Goal: Task Accomplishment & Management: Manage account settings

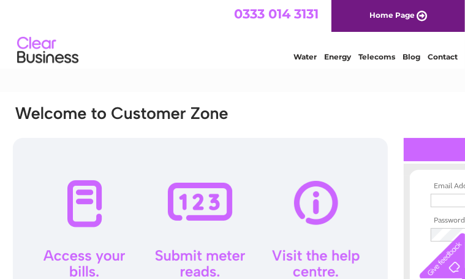
click at [280, 107] on div at bounding box center [186, 121] width 349 height 34
click at [359, 106] on div at bounding box center [186, 121] width 349 height 34
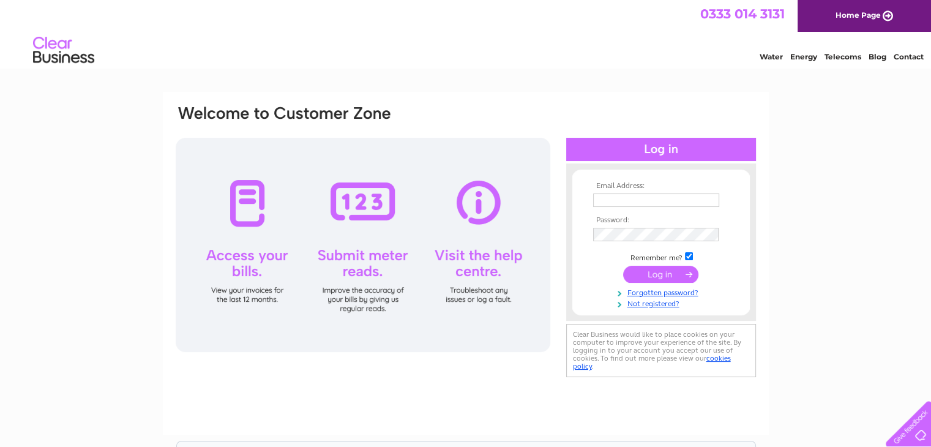
click at [464, 200] on input "text" at bounding box center [656, 199] width 126 height 13
type input "dmpg2015@gmail.com"
click at [464, 273] on input "submit" at bounding box center [660, 274] width 75 height 17
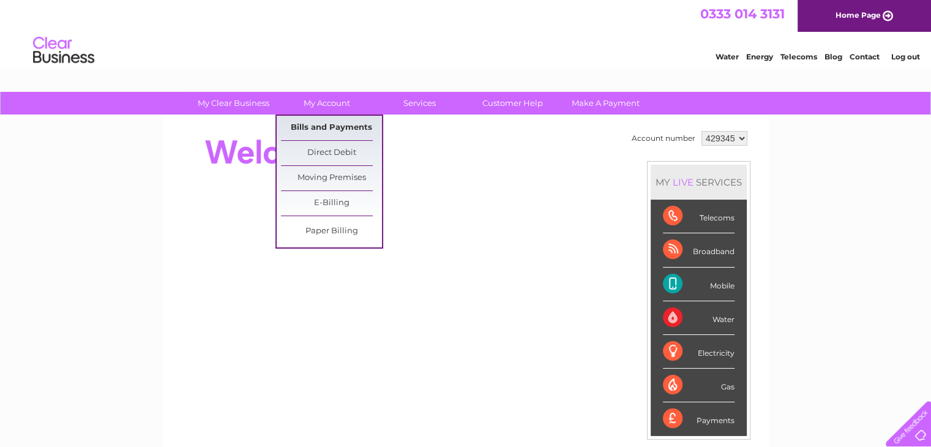
click at [338, 128] on link "Bills and Payments" at bounding box center [331, 128] width 101 height 24
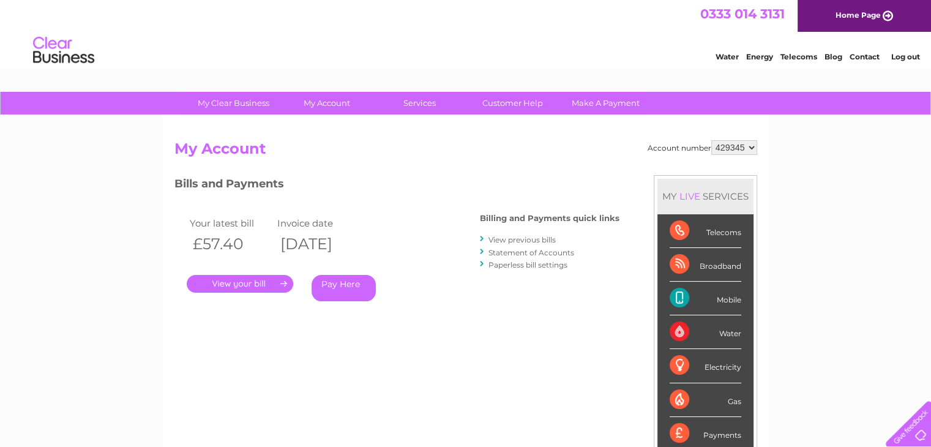
click at [242, 282] on link "." at bounding box center [240, 284] width 107 height 18
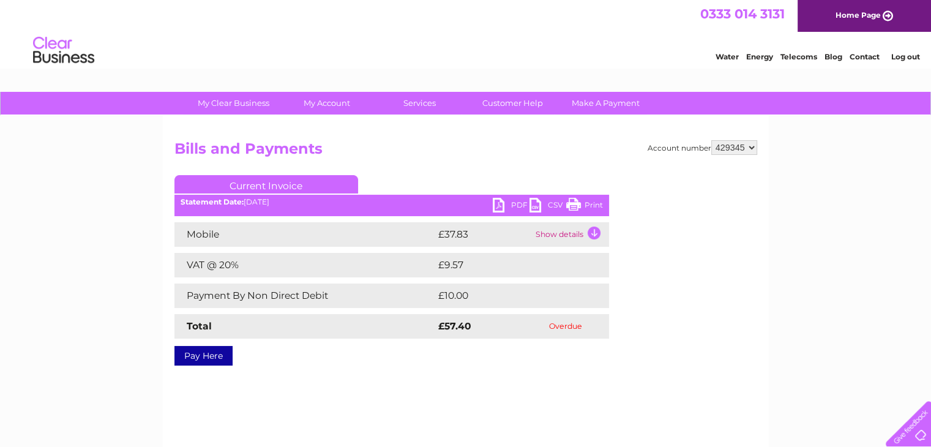
click at [520, 200] on link "PDF" at bounding box center [511, 207] width 37 height 18
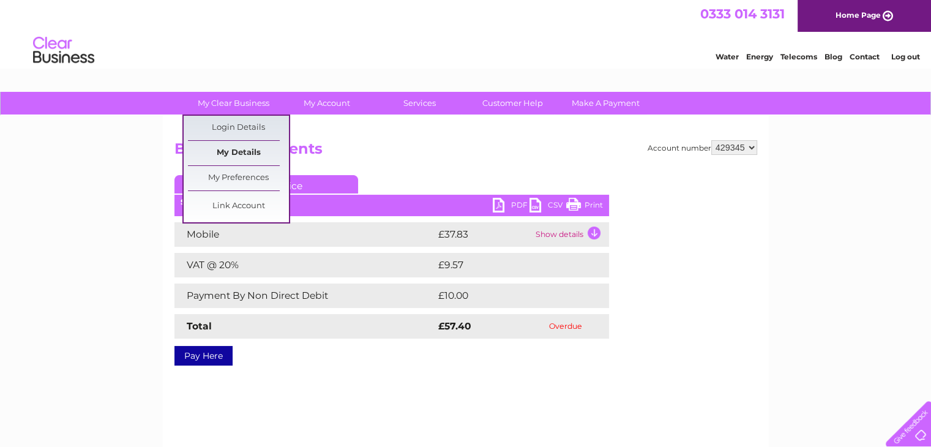
click at [242, 151] on link "My Details" at bounding box center [238, 153] width 101 height 24
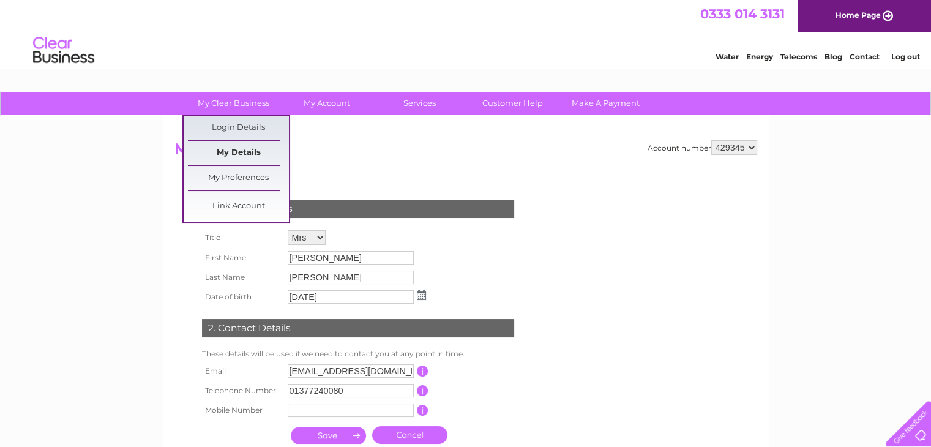
click at [235, 157] on link "My Details" at bounding box center [238, 153] width 101 height 24
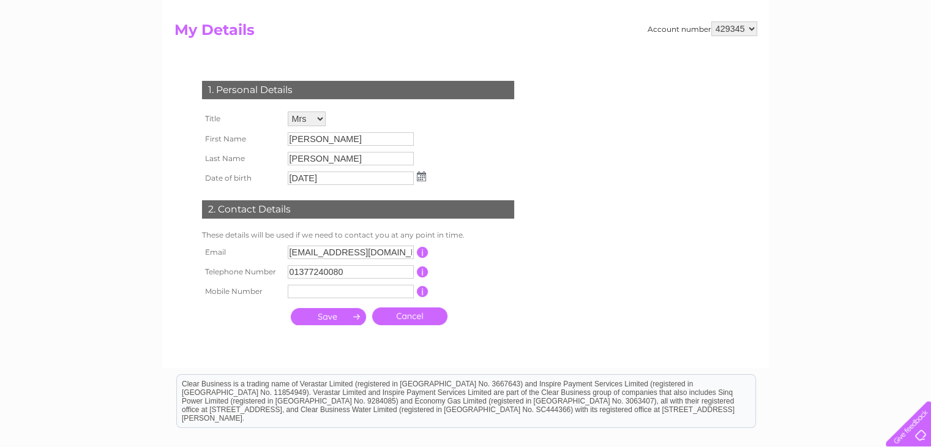
scroll to position [180, 0]
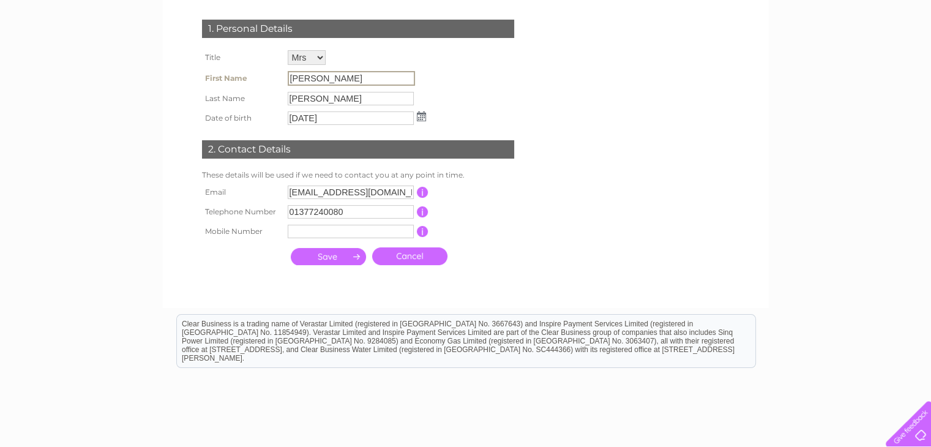
drag, startPoint x: 333, startPoint y: 79, endPoint x: 204, endPoint y: 77, distance: 128.6
click at [204, 77] on tr "First Name VIcky" at bounding box center [314, 78] width 230 height 21
click at [359, 77] on input "VIcky" at bounding box center [351, 78] width 127 height 15
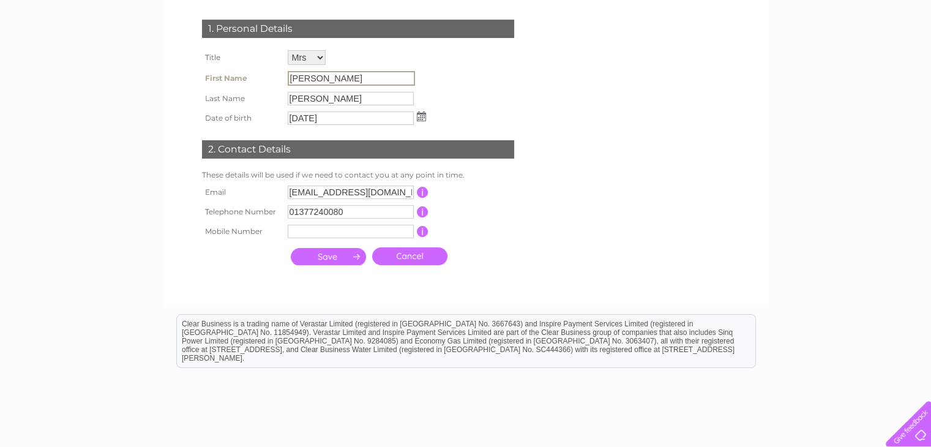
click at [359, 77] on input "VIcky" at bounding box center [351, 78] width 127 height 15
click at [359, 77] on input "[PERSON_NAME]" at bounding box center [351, 78] width 127 height 15
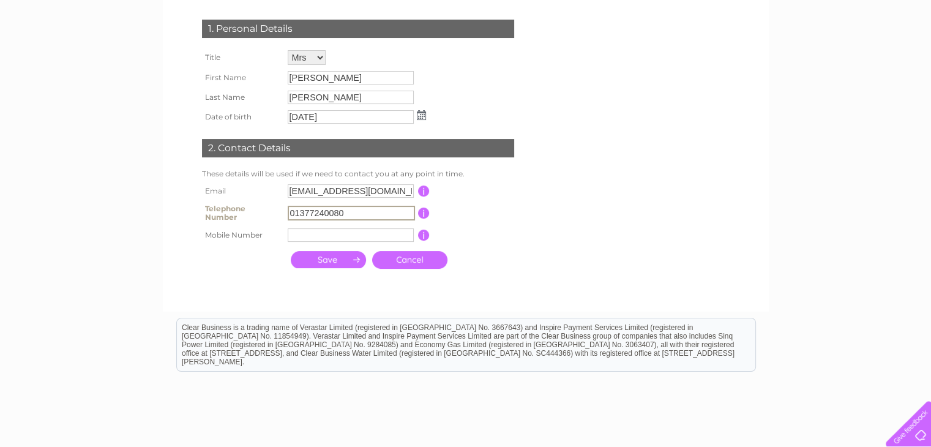
click at [372, 217] on input "01377240080" at bounding box center [351, 213] width 127 height 15
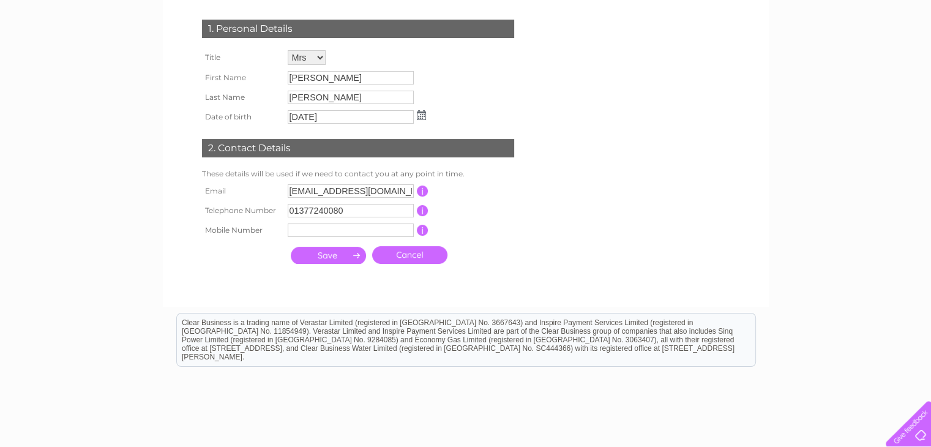
click at [421, 211] on input "button" at bounding box center [423, 210] width 12 height 11
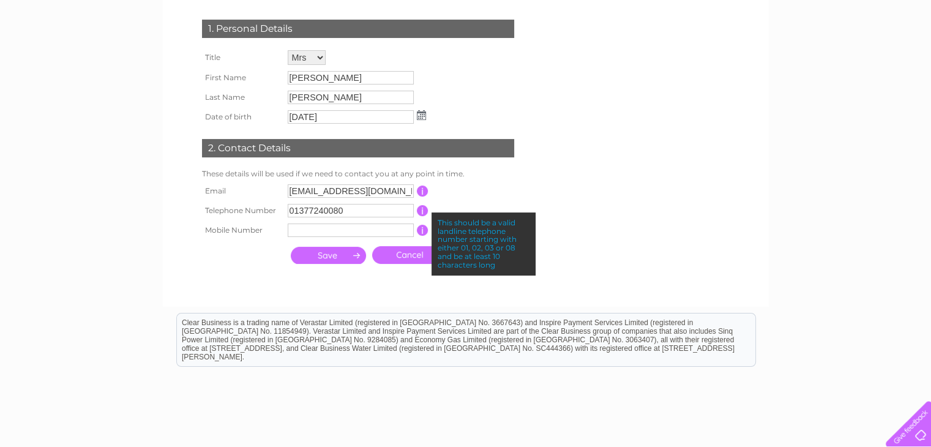
click at [421, 211] on input "button" at bounding box center [423, 210] width 12 height 11
click at [422, 229] on input "button" at bounding box center [423, 230] width 12 height 11
click at [520, 189] on td "This should be a valid email address" at bounding box center [477, 191] width 98 height 20
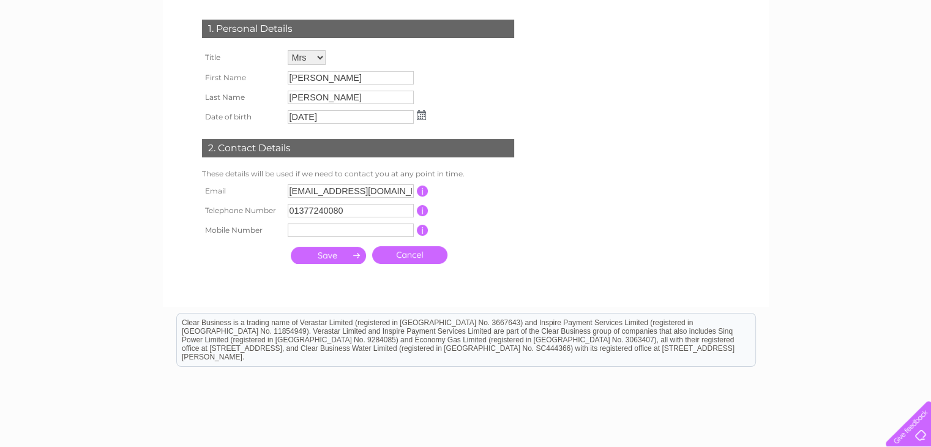
click at [416, 255] on link "Cancel" at bounding box center [409, 255] width 75 height 18
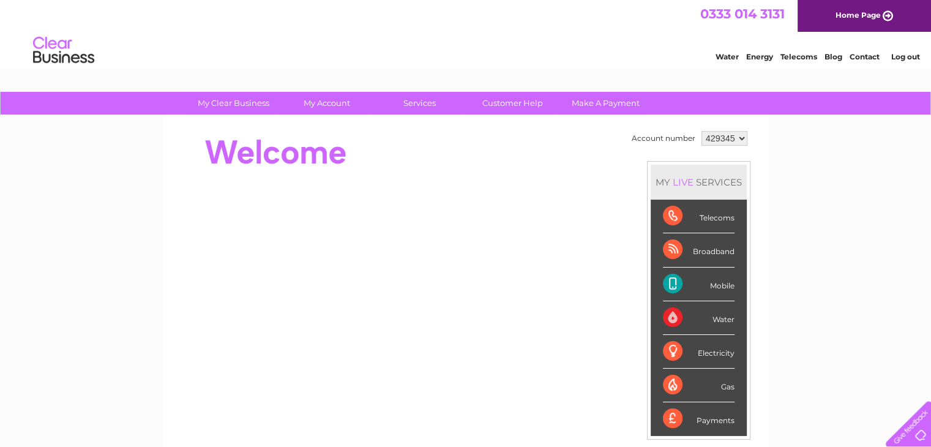
click at [869, 55] on link "Contact" at bounding box center [865, 56] width 30 height 9
click at [535, 100] on link "Customer Help" at bounding box center [512, 103] width 101 height 23
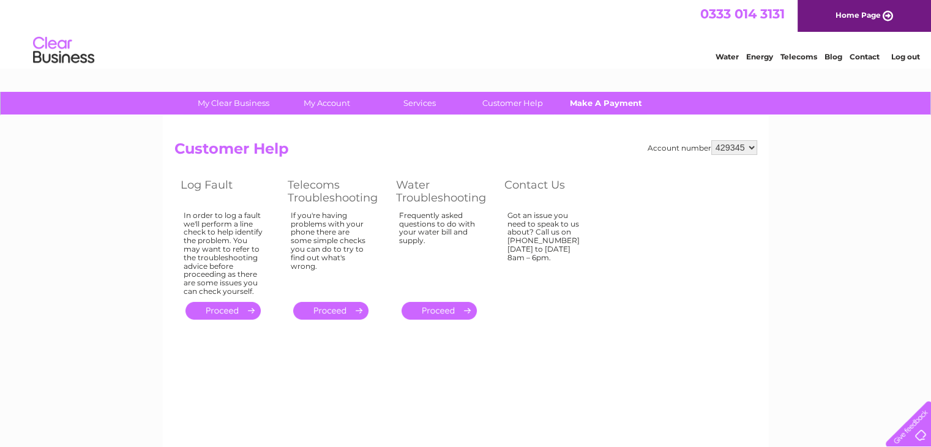
click at [597, 103] on link "Make A Payment" at bounding box center [605, 103] width 101 height 23
click at [610, 101] on link "Make A Payment" at bounding box center [605, 103] width 101 height 23
click at [594, 105] on link "Make A Payment" at bounding box center [605, 103] width 101 height 23
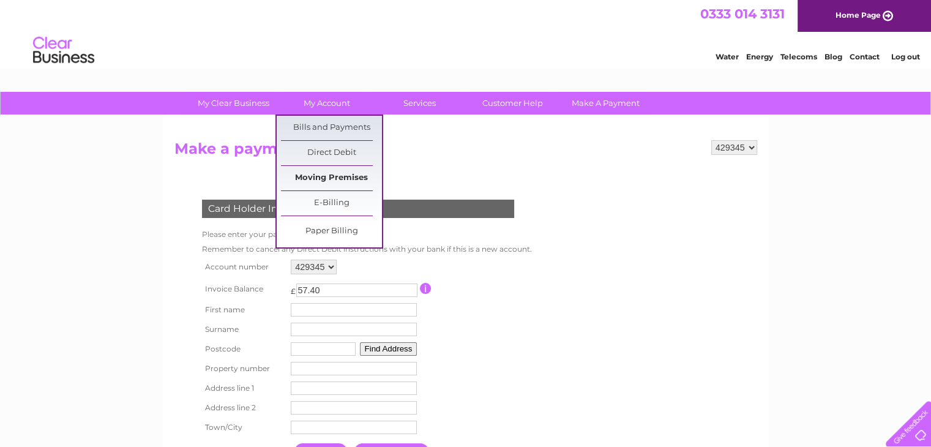
click at [323, 177] on link "Moving Premises" at bounding box center [331, 178] width 101 height 24
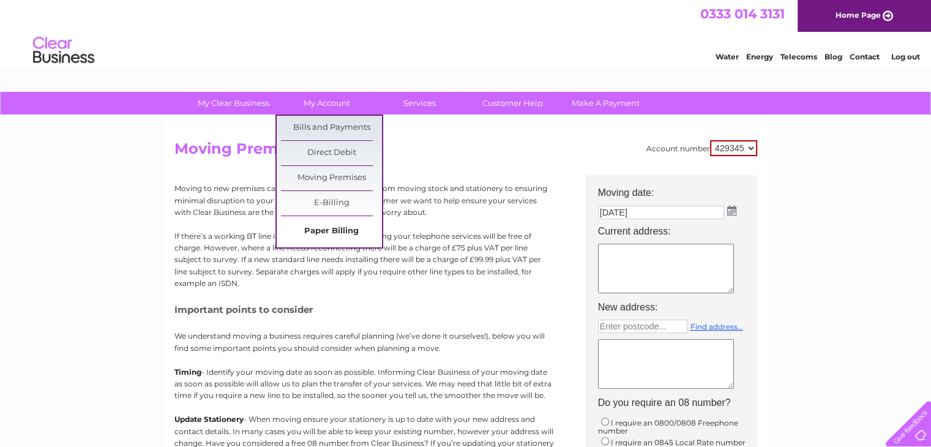
click at [333, 231] on link "Paper Billing" at bounding box center [331, 231] width 101 height 24
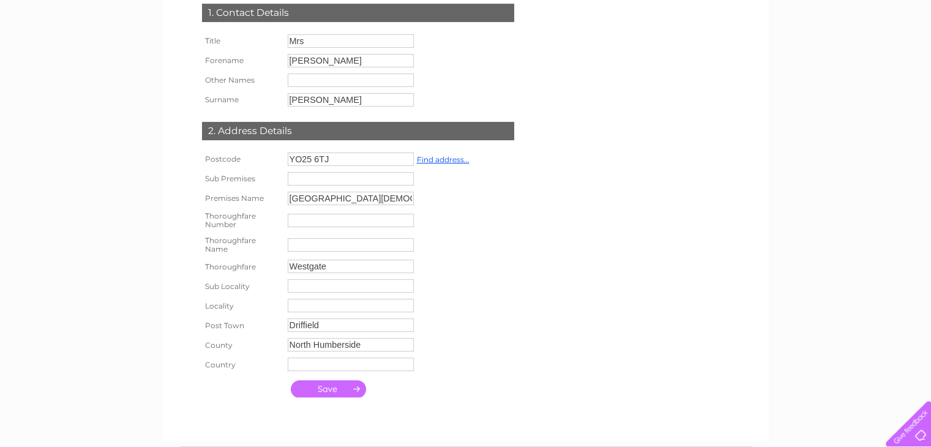
scroll to position [198, 0]
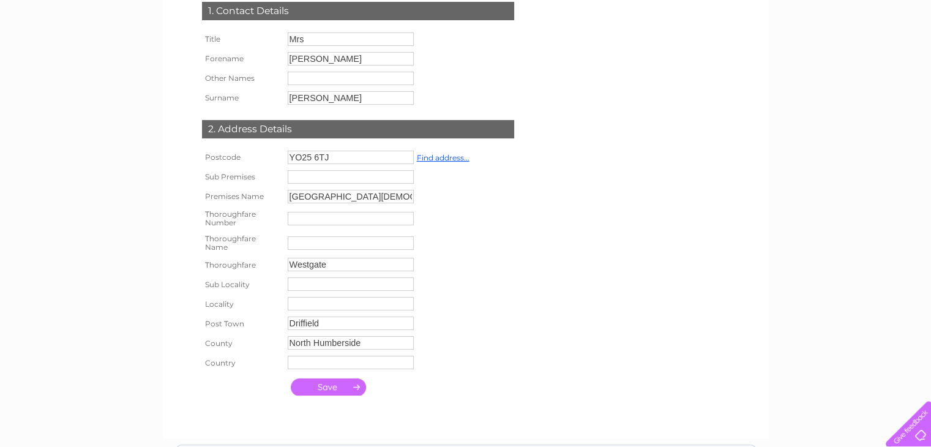
drag, startPoint x: 296, startPoint y: 199, endPoint x: 294, endPoint y: 247, distance: 48.4
click at [294, 247] on tbody "Postcode YO25 6TJ Find address... Sub Premises Premises Name Virffield Methodis…" at bounding box center [336, 260] width 274 height 225
type input "Driffield Methodist Church Hal"
click at [308, 244] on input "text" at bounding box center [351, 243] width 126 height 13
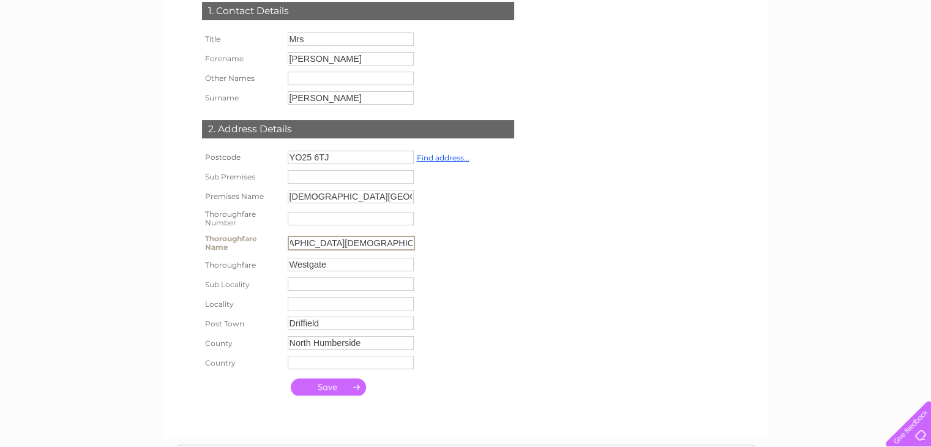
type input "Driffield Church of England Infant School"
type input "St Johns Road"
click at [328, 394] on input "submit" at bounding box center [328, 388] width 75 height 17
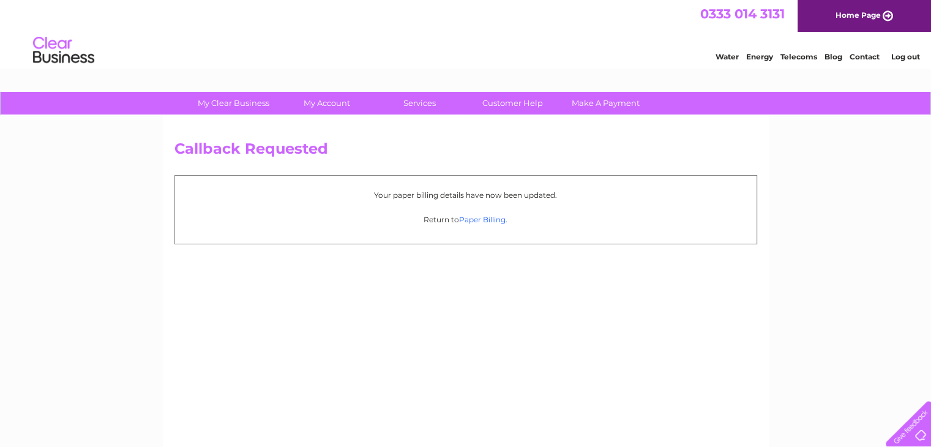
click at [480, 221] on link "Paper Billing" at bounding box center [482, 219] width 47 height 9
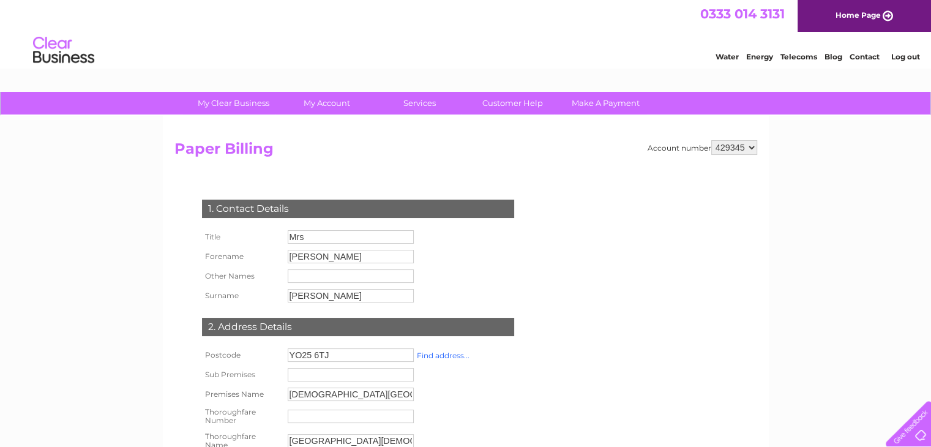
click at [438, 354] on link "Find address..." at bounding box center [443, 355] width 53 height 9
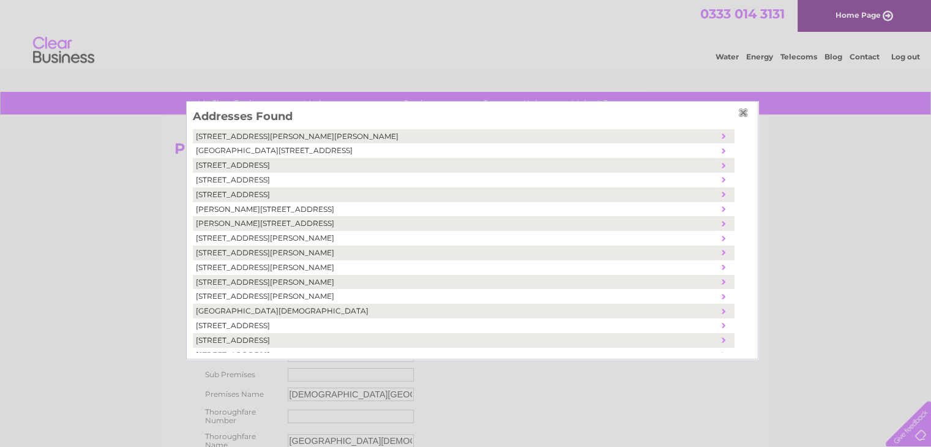
click at [738, 113] on input "button" at bounding box center [744, 113] width 13 height 10
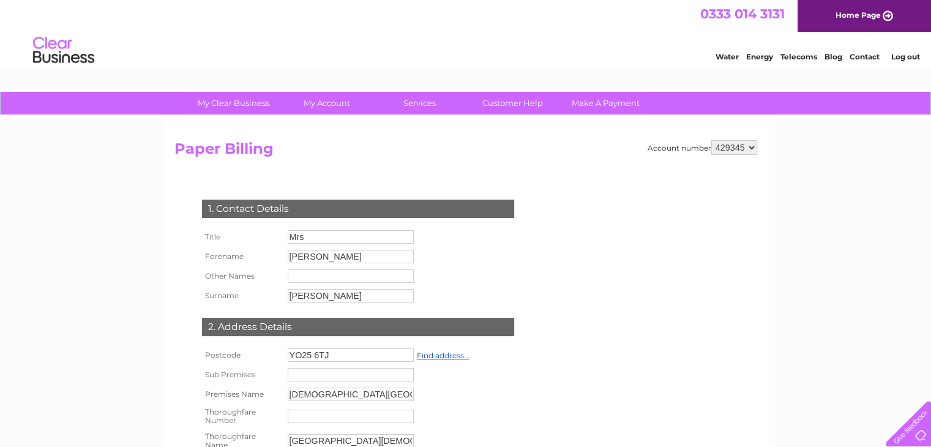
click at [348, 356] on input "YO25 6TJ" at bounding box center [351, 354] width 126 height 13
type input "YO25 6RS"
click at [441, 354] on link "Find address..." at bounding box center [443, 355] width 53 height 9
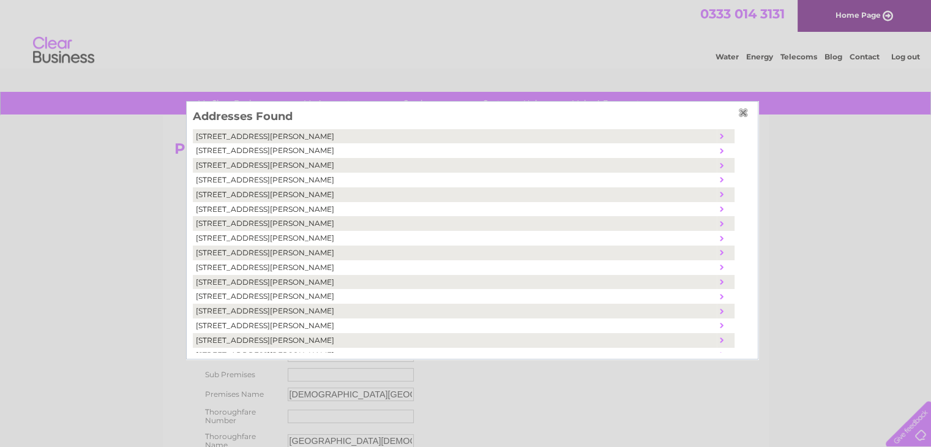
click at [738, 113] on input "button" at bounding box center [744, 113] width 13 height 10
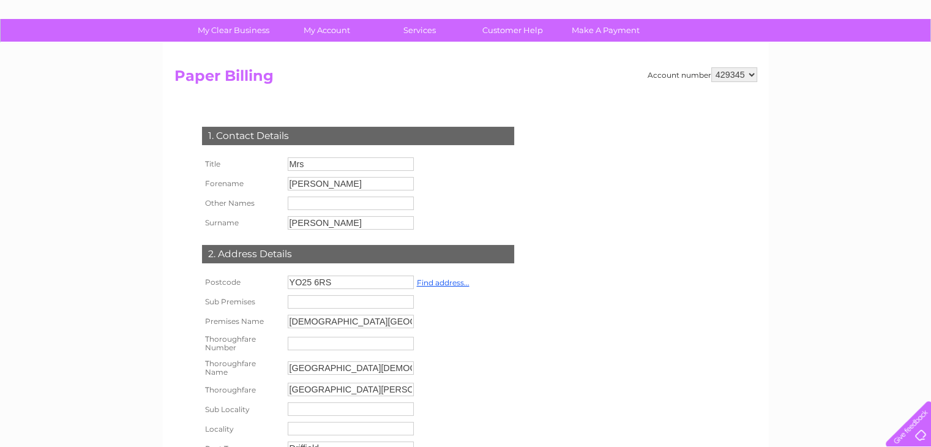
scroll to position [105, 0]
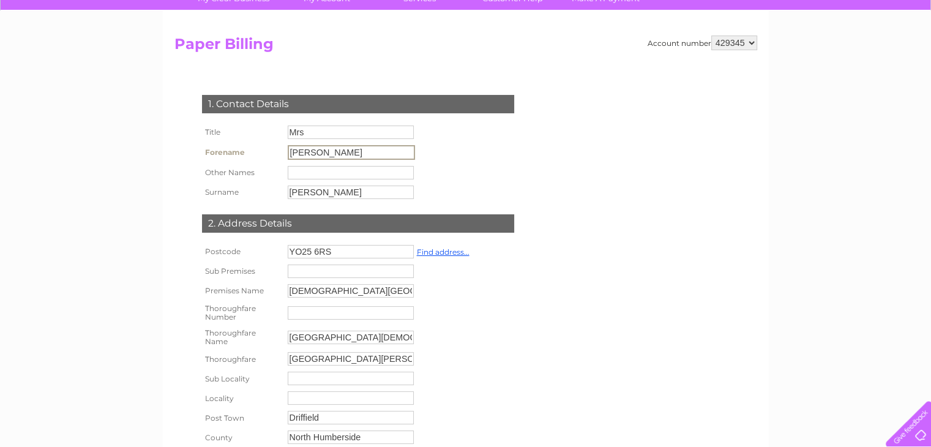
drag, startPoint x: 334, startPoint y: 155, endPoint x: 170, endPoint y: 154, distance: 163.4
click at [170, 154] on div "Account number 429345 Paper Billing 1. Contact Details Title Mrs Forename VIcky…" at bounding box center [466, 272] width 606 height 522
type input "Lucy"
click at [368, 196] on input "Foran" at bounding box center [351, 191] width 126 height 13
type input "F"
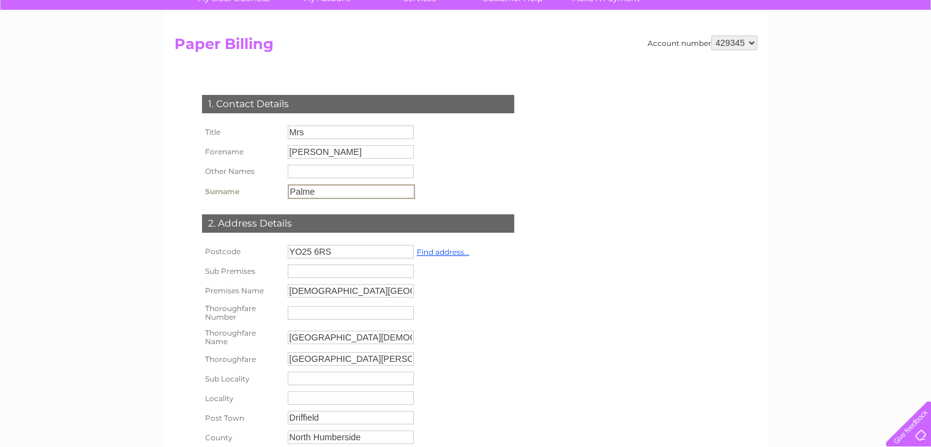
type input "Palme"
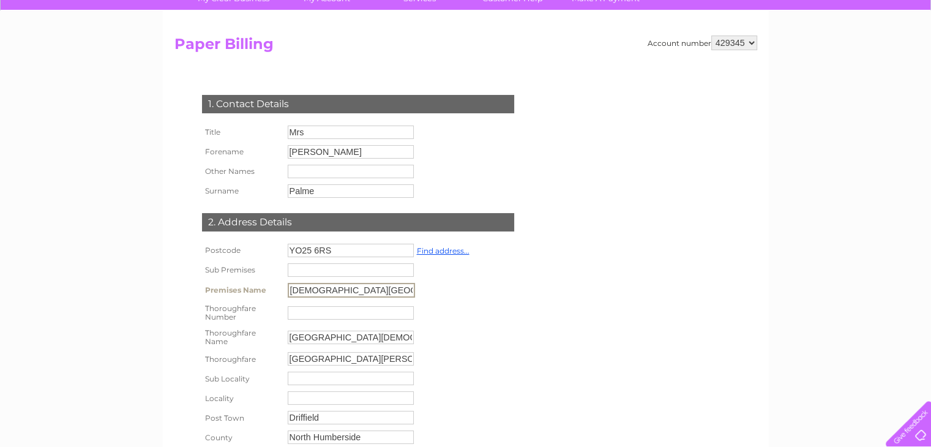
click at [404, 292] on input "Driffield Methodist Church Hal" at bounding box center [351, 290] width 127 height 15
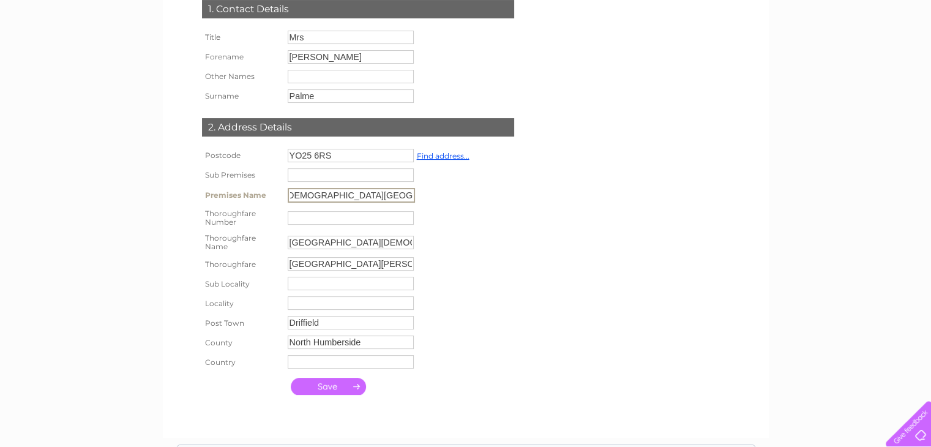
scroll to position [238, 0]
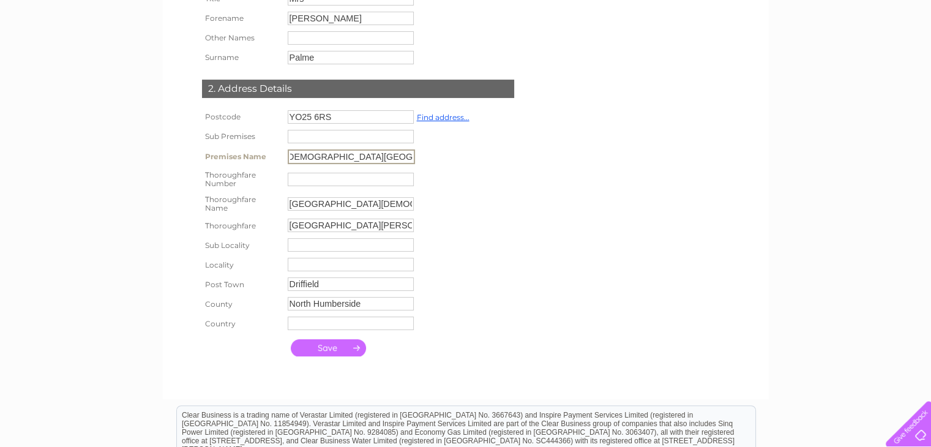
type input "Driffiled Church of England Infant School"
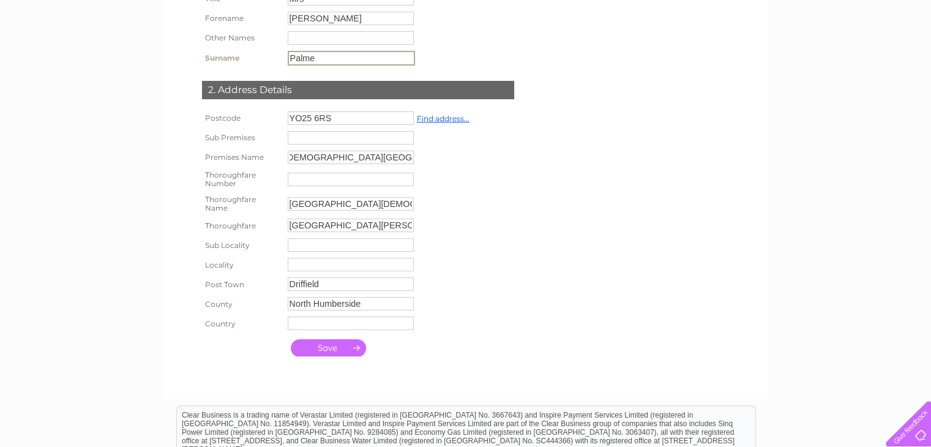
scroll to position [0, 0]
click at [321, 56] on input "Palme" at bounding box center [351, 58] width 127 height 15
type input "[PERSON_NAME]"
click at [326, 348] on input "submit" at bounding box center [328, 347] width 75 height 17
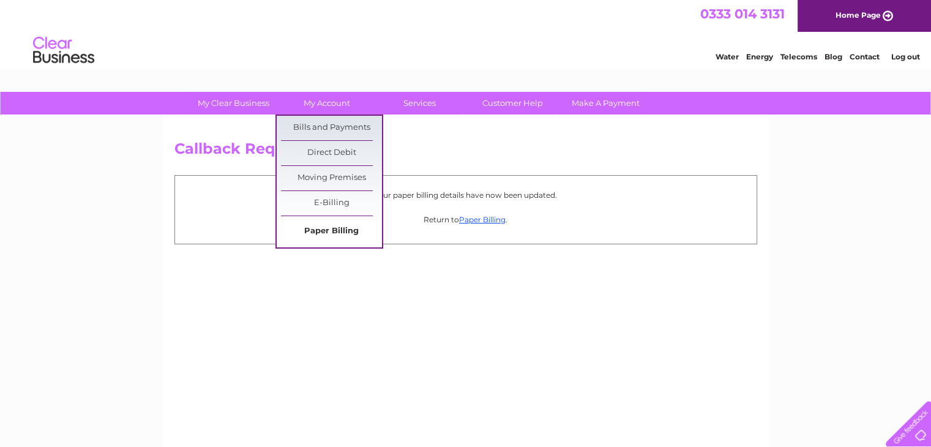
click at [321, 232] on link "Paper Billing" at bounding box center [331, 231] width 101 height 24
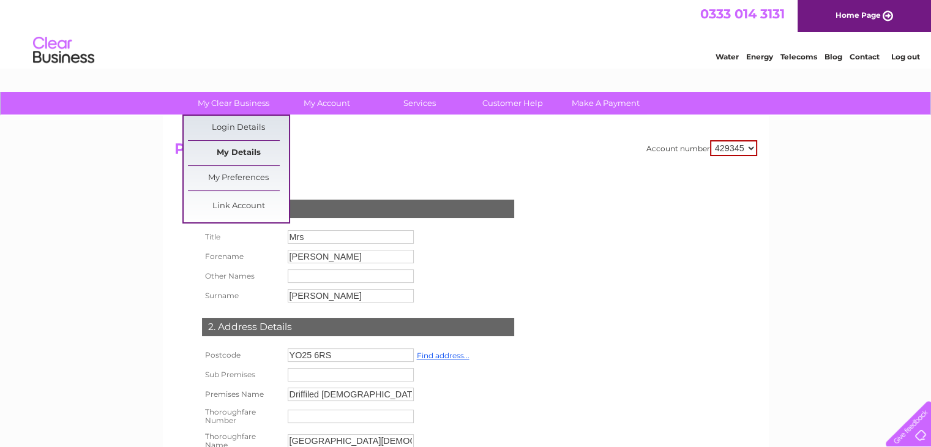
click at [242, 150] on link "My Details" at bounding box center [238, 153] width 101 height 24
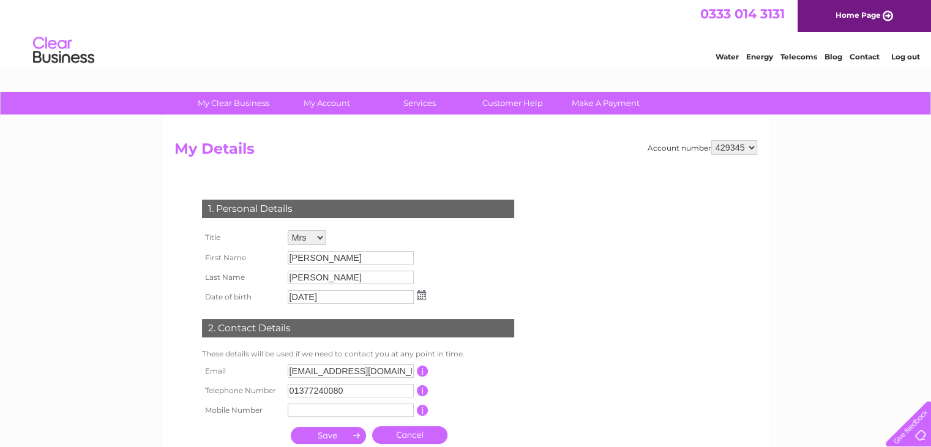
click at [425, 294] on img at bounding box center [421, 295] width 9 height 10
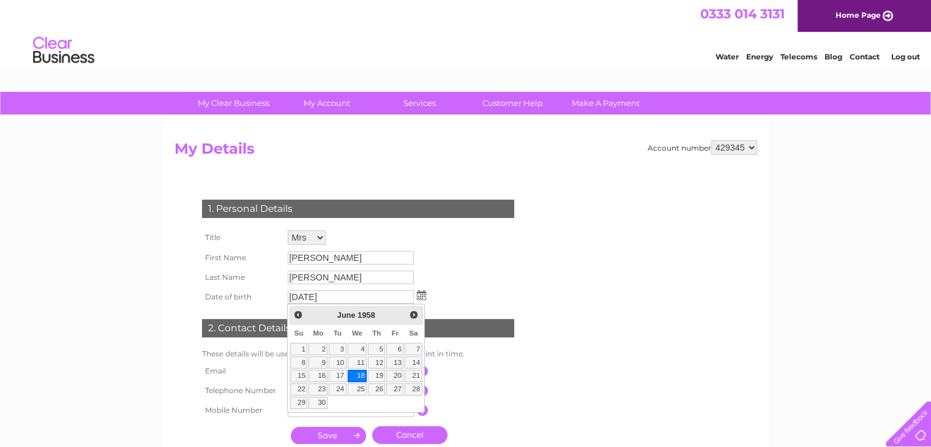
click at [909, 219] on div "My Clear Business Login Details My Details My Preferences Link Account My Accou…" at bounding box center [465, 394] width 931 height 604
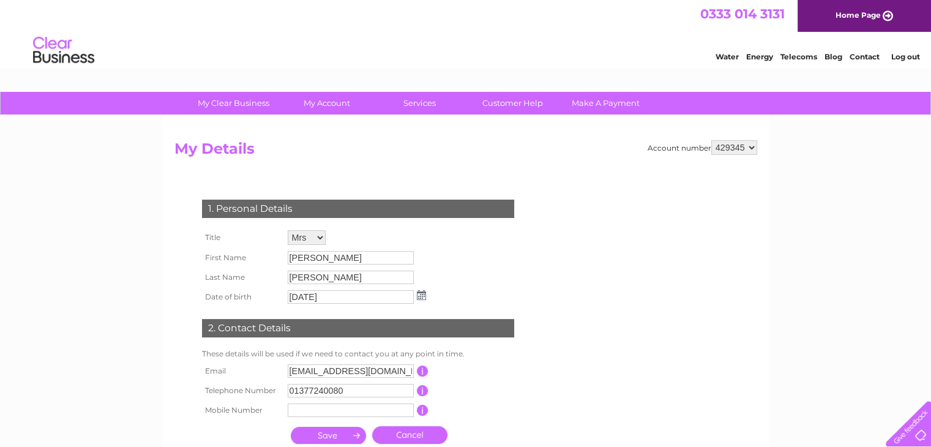
click at [420, 292] on img at bounding box center [421, 295] width 9 height 10
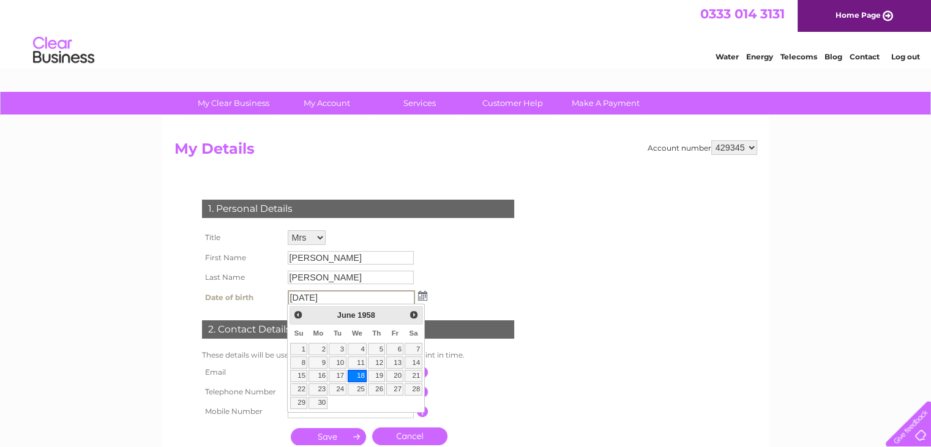
click at [349, 292] on input "[DATE]" at bounding box center [351, 297] width 127 height 15
click at [414, 313] on span "Next" at bounding box center [414, 315] width 10 height 10
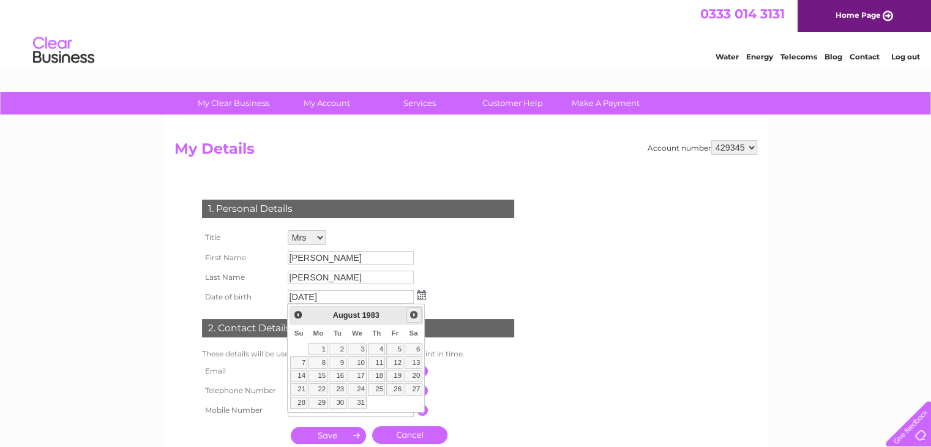
click at [414, 313] on span "Next" at bounding box center [414, 315] width 10 height 10
click at [300, 314] on span "Prev" at bounding box center [298, 315] width 10 height 10
click at [397, 372] on link "16" at bounding box center [394, 376] width 17 height 12
type input "[DATE]"
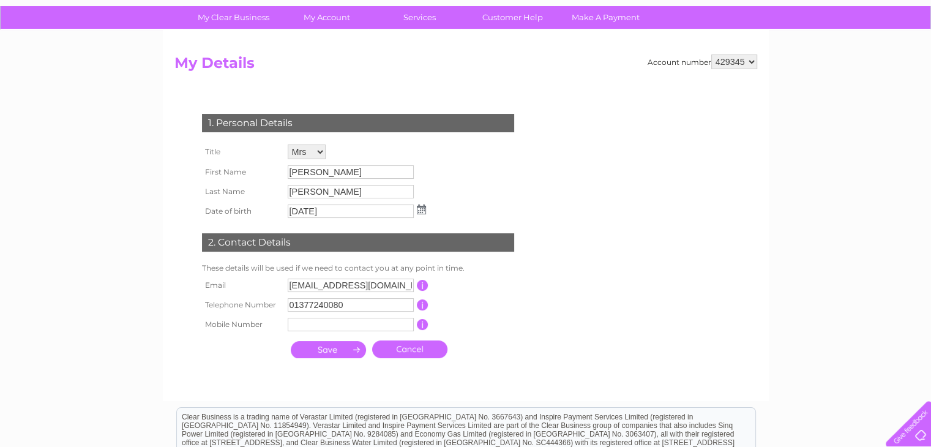
scroll to position [89, 0]
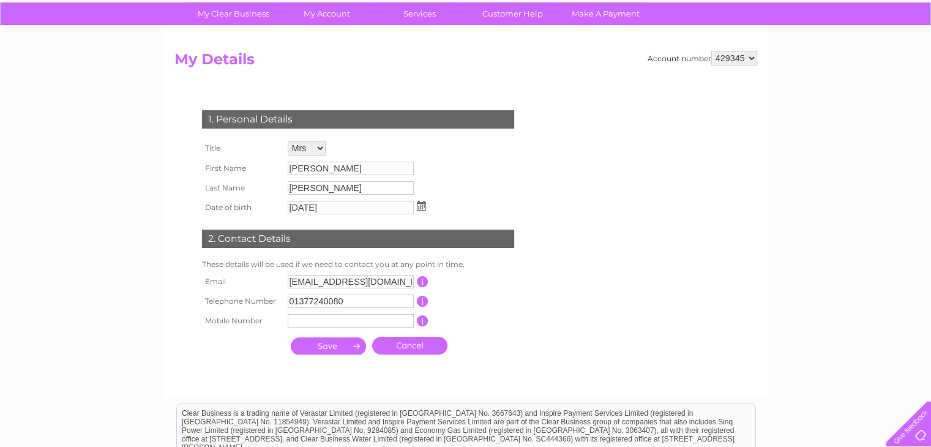
click at [328, 346] on input "submit" at bounding box center [328, 345] width 75 height 17
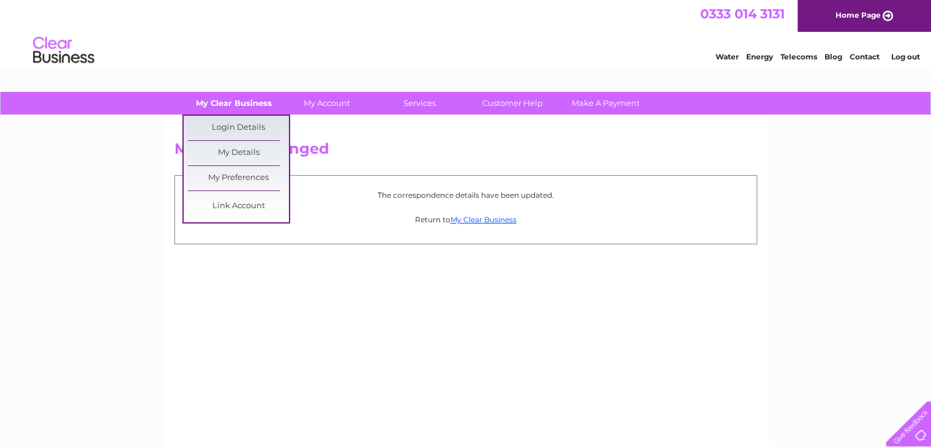
click at [245, 96] on link "My Clear Business" at bounding box center [233, 103] width 101 height 23
click at [242, 151] on link "My Details" at bounding box center [238, 153] width 101 height 24
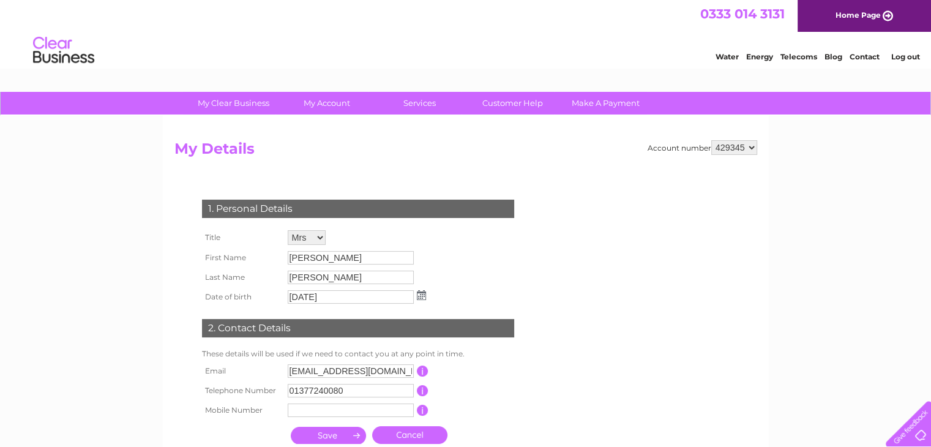
click at [405, 433] on link "Cancel" at bounding box center [409, 435] width 75 height 18
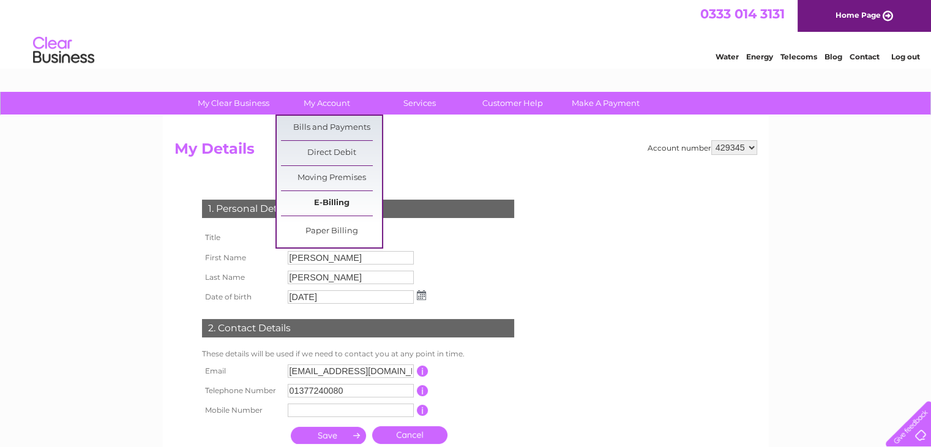
click at [325, 203] on link "E-Billing" at bounding box center [331, 203] width 101 height 24
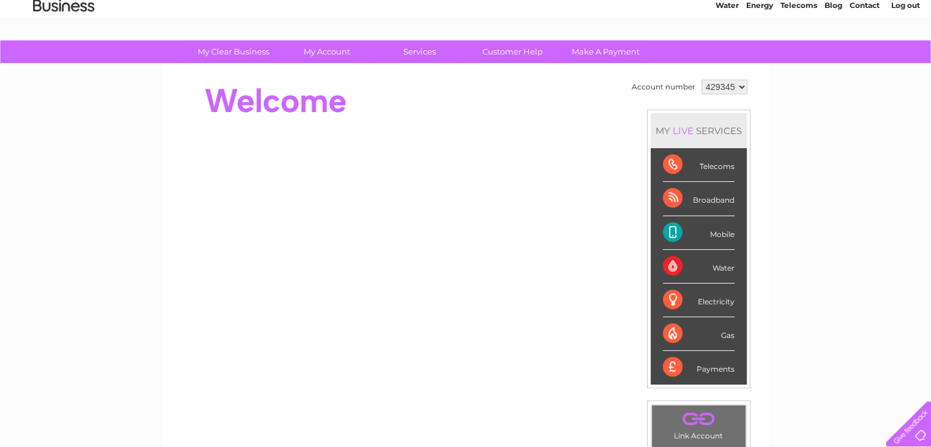
scroll to position [50, 0]
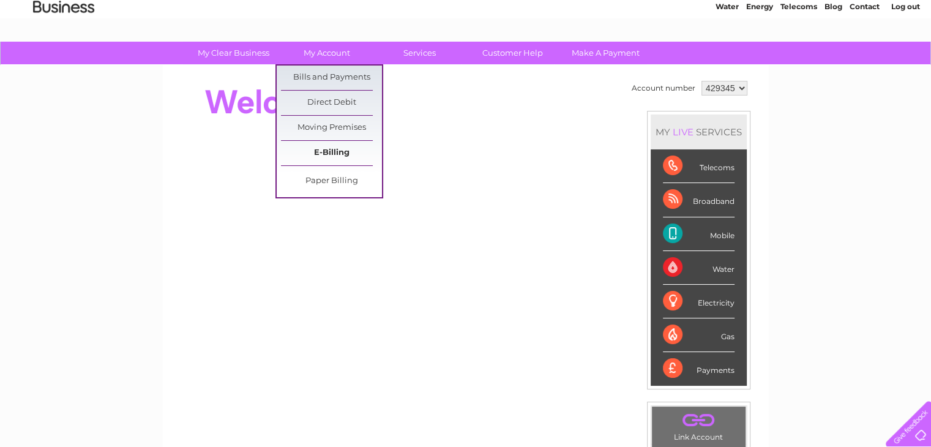
click at [329, 152] on link "E-Billing" at bounding box center [331, 153] width 101 height 24
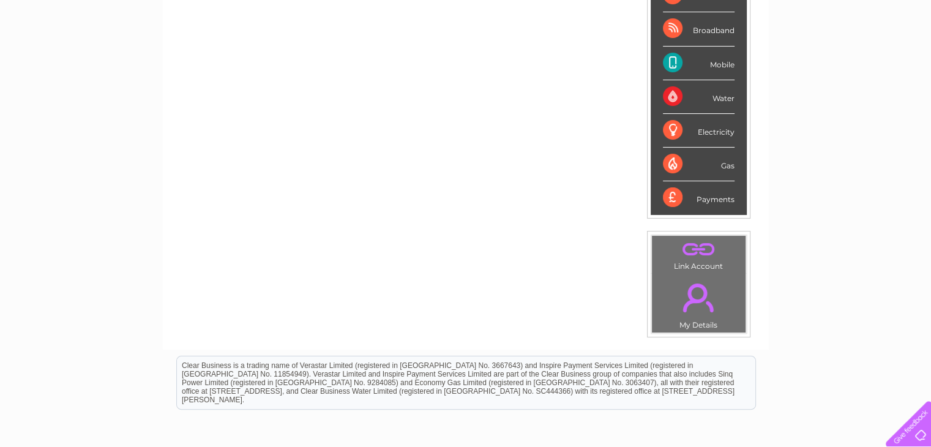
scroll to position [225, 0]
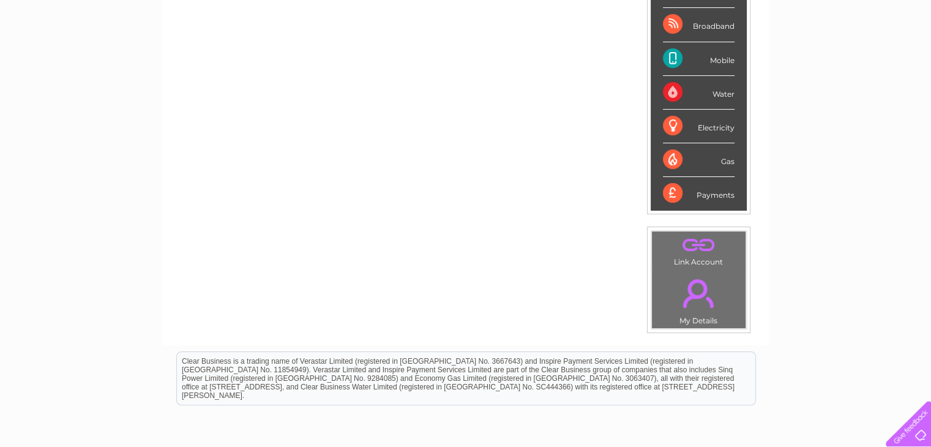
click at [698, 320] on td ". My Details" at bounding box center [698, 299] width 95 height 60
click at [687, 269] on td ". My Details" at bounding box center [698, 299] width 95 height 60
click at [694, 287] on link "." at bounding box center [699, 293] width 88 height 43
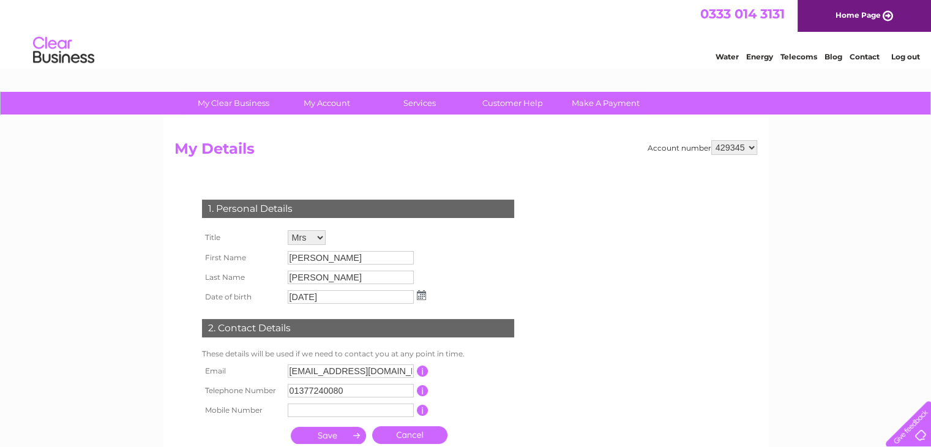
drag, startPoint x: 935, startPoint y: 54, endPoint x: 901, endPoint y: 1, distance: 63.5
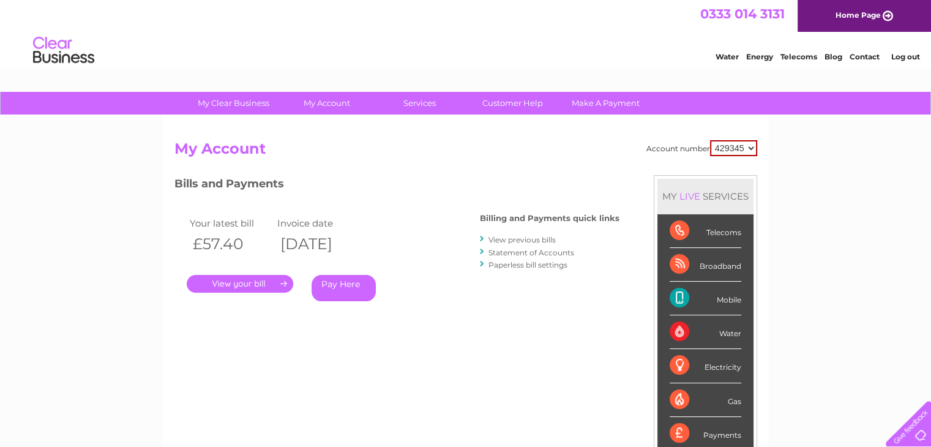
click at [507, 264] on link "Paperless bill settings" at bounding box center [527, 264] width 79 height 9
click at [828, 160] on div "My Clear Business Login Details My Details My Preferences Link Account My Accou…" at bounding box center [465, 411] width 931 height 638
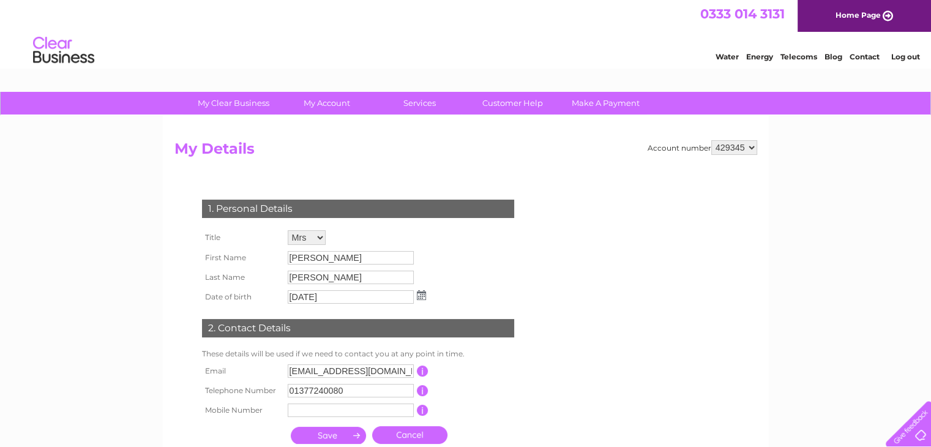
click at [868, 13] on link "Home Page" at bounding box center [864, 16] width 133 height 32
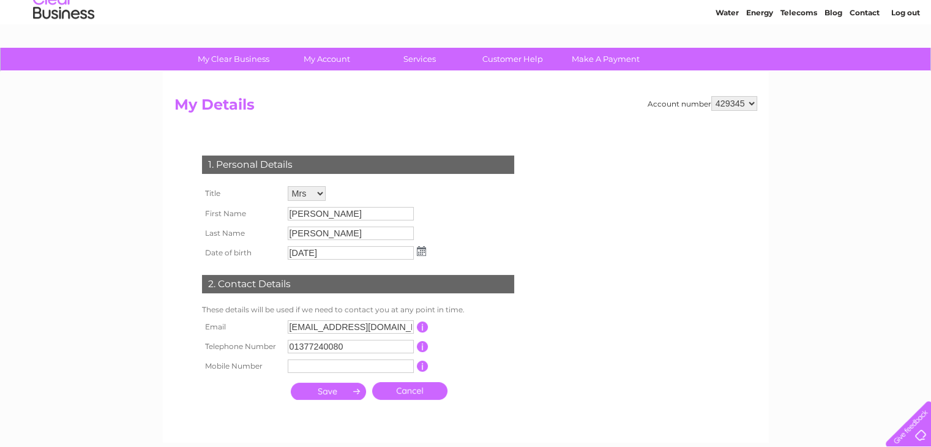
scroll to position [42, 0]
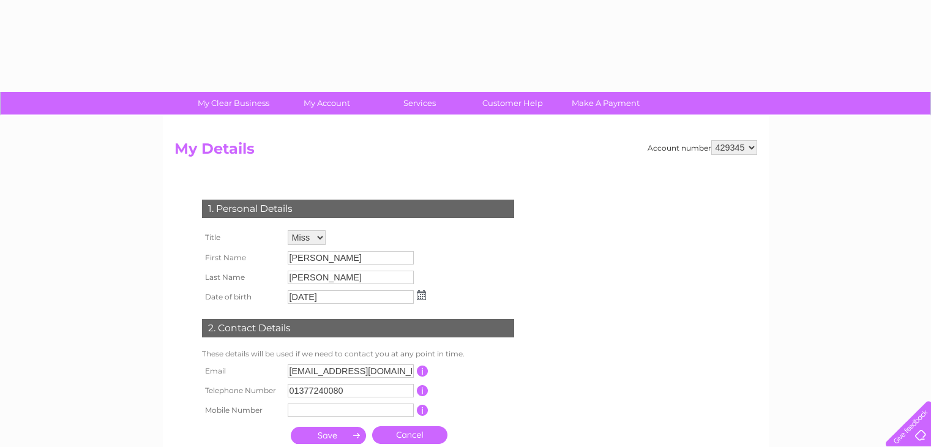
select select "Miss"
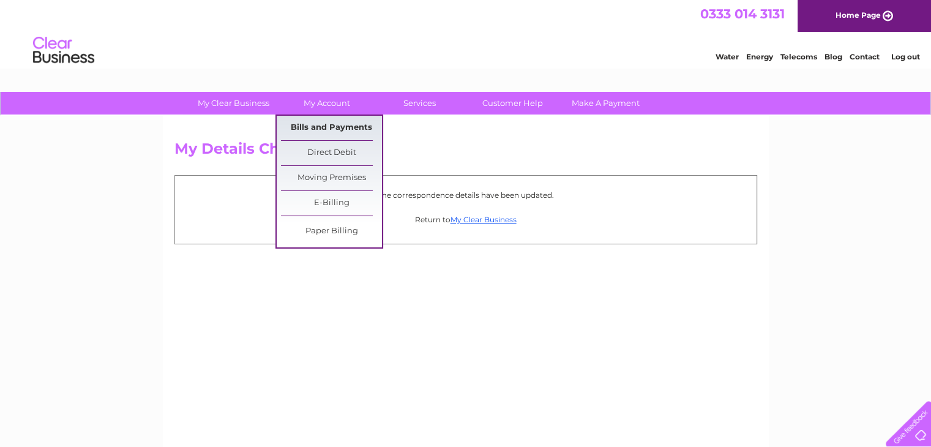
click at [334, 125] on link "Bills and Payments" at bounding box center [331, 128] width 101 height 24
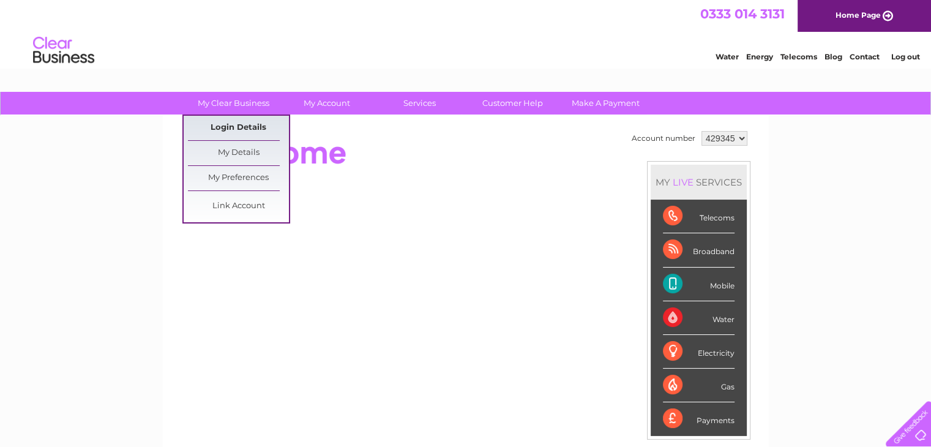
click at [246, 125] on link "Login Details" at bounding box center [238, 128] width 101 height 24
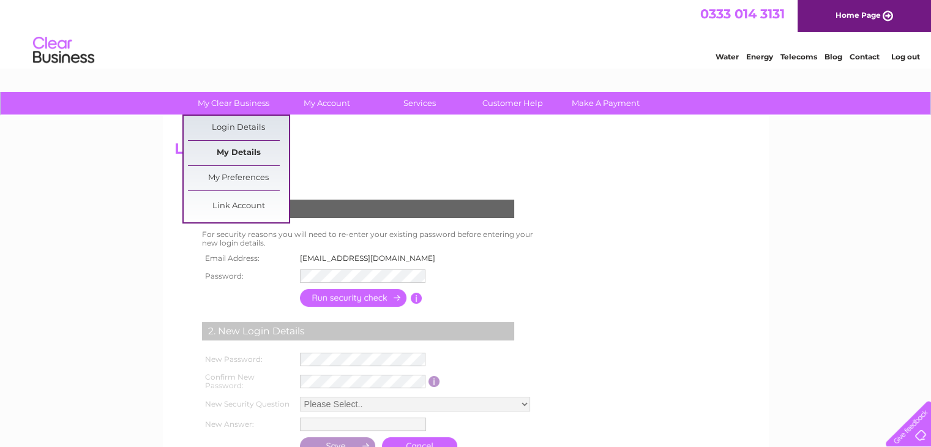
click at [233, 151] on link "My Details" at bounding box center [238, 153] width 101 height 24
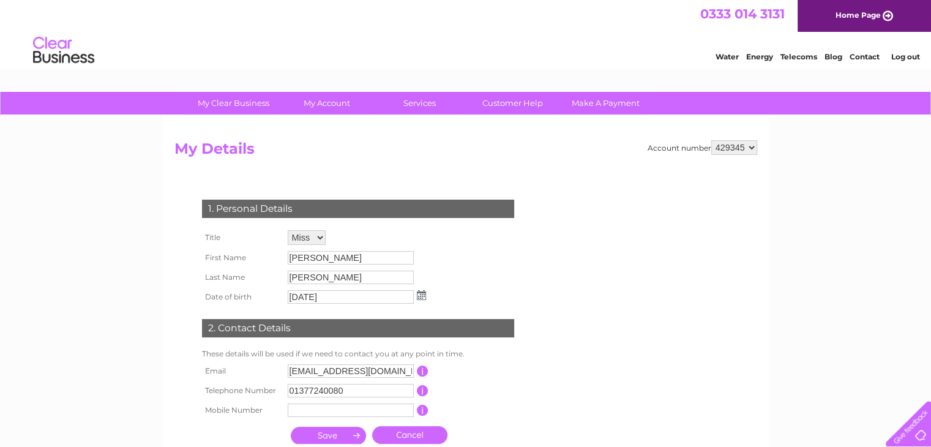
click at [901, 53] on link "Log out" at bounding box center [905, 56] width 29 height 9
